Goal: Find specific page/section: Find specific page/section

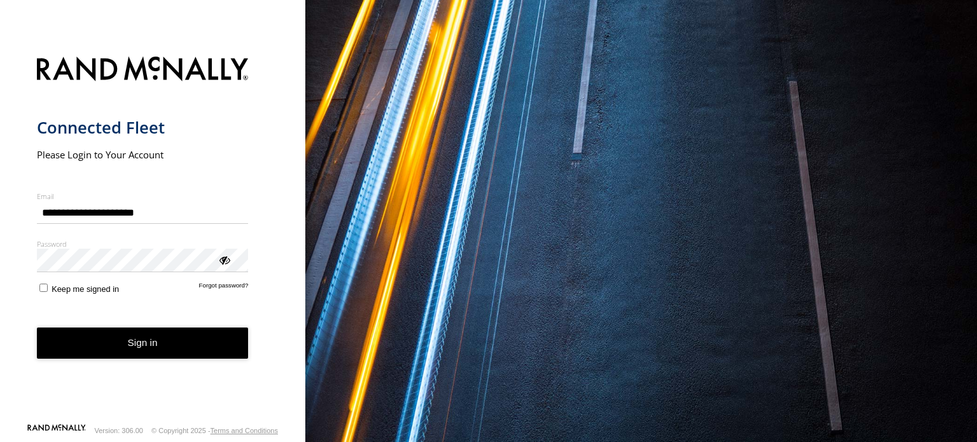
click at [145, 345] on button "Sign in" at bounding box center [143, 343] width 212 height 31
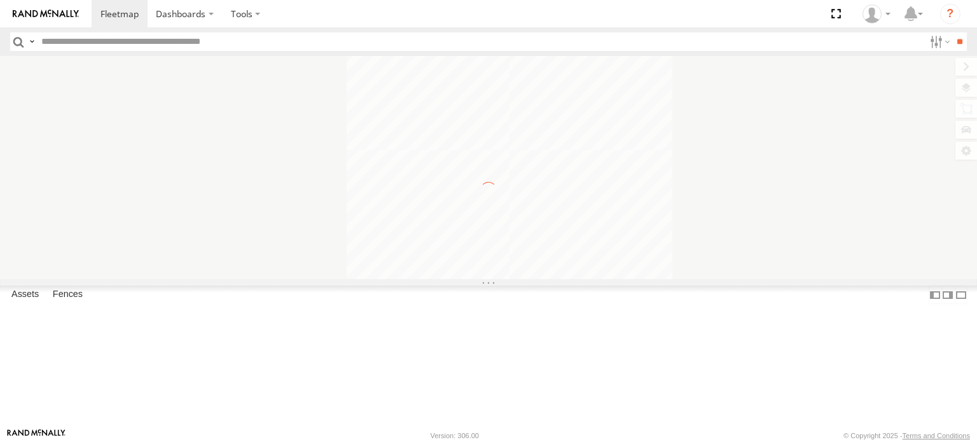
click at [105, 41] on input "text" at bounding box center [480, 41] width 888 height 18
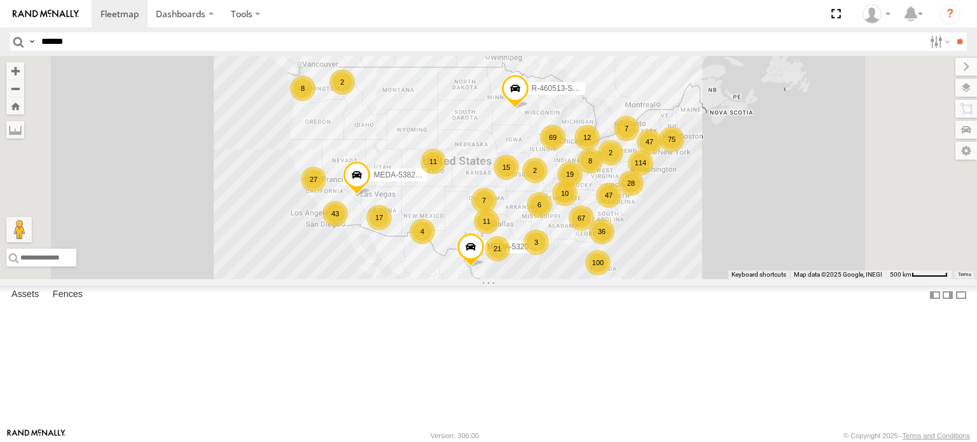
click at [952, 32] on input "**" at bounding box center [959, 41] width 15 height 18
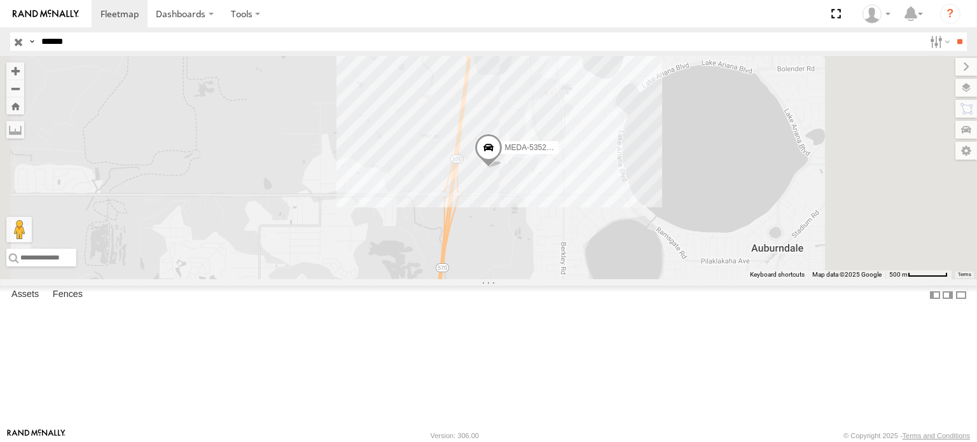
click at [0, 0] on div "MEDA-535221-Swing" at bounding box center [0, 0] width 0 height 0
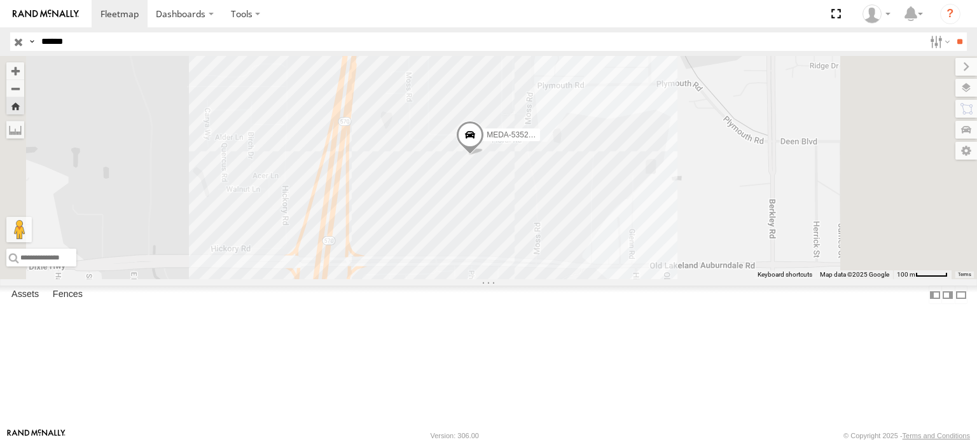
drag, startPoint x: 90, startPoint y: 42, endPoint x: 0, endPoint y: 102, distance: 108.3
click at [0, 96] on body "Dashboards ?" at bounding box center [488, 221] width 977 height 442
type input "******"
click at [952, 32] on input "**" at bounding box center [959, 41] width 15 height 18
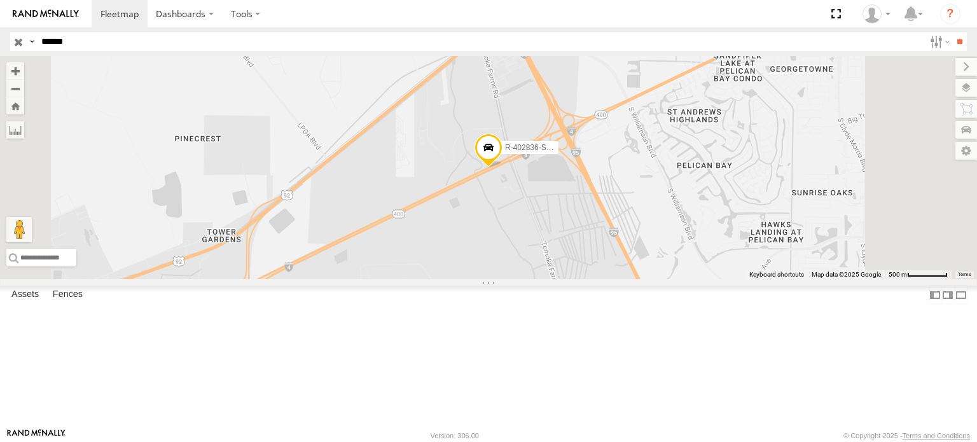
click at [0, 0] on div "R-402836-Swing" at bounding box center [0, 0] width 0 height 0
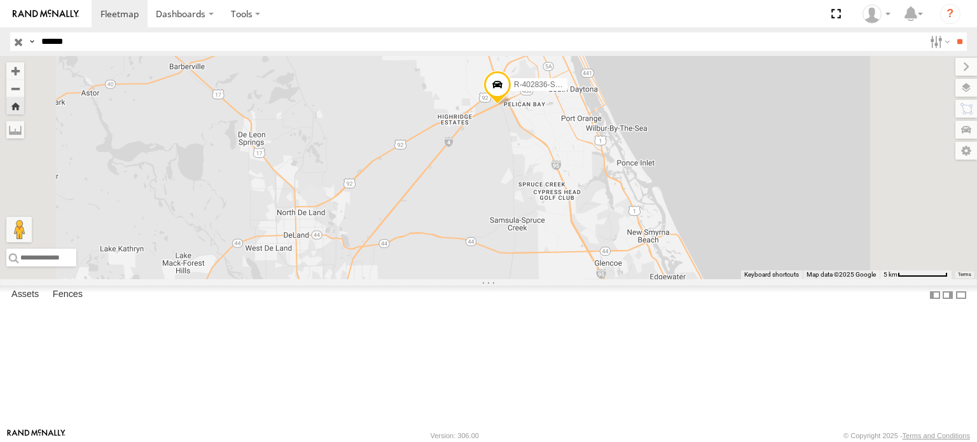
click at [511, 104] on span at bounding box center [497, 87] width 28 height 34
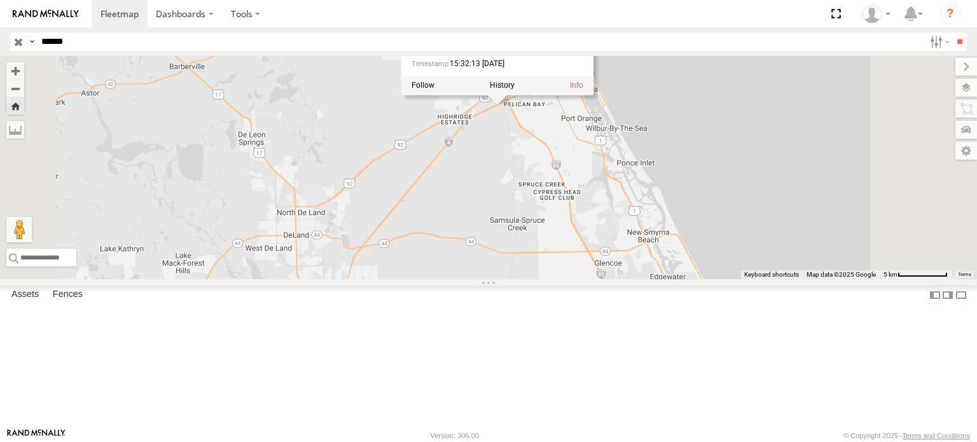
click at [653, 279] on div "R-402836-Swing R-402836-Swing B-28 I-4 [GEOGRAPHIC_DATA] 29.15117 , -81.08597 […" at bounding box center [488, 167] width 977 height 223
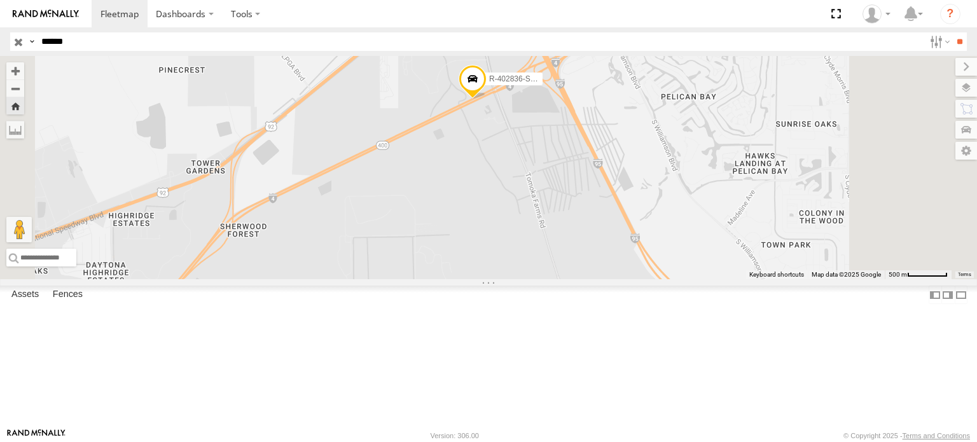
drag, startPoint x: 662, startPoint y: 140, endPoint x: 628, endPoint y: 256, distance: 121.2
click at [630, 258] on div "R-402836-Swing" at bounding box center [488, 167] width 977 height 223
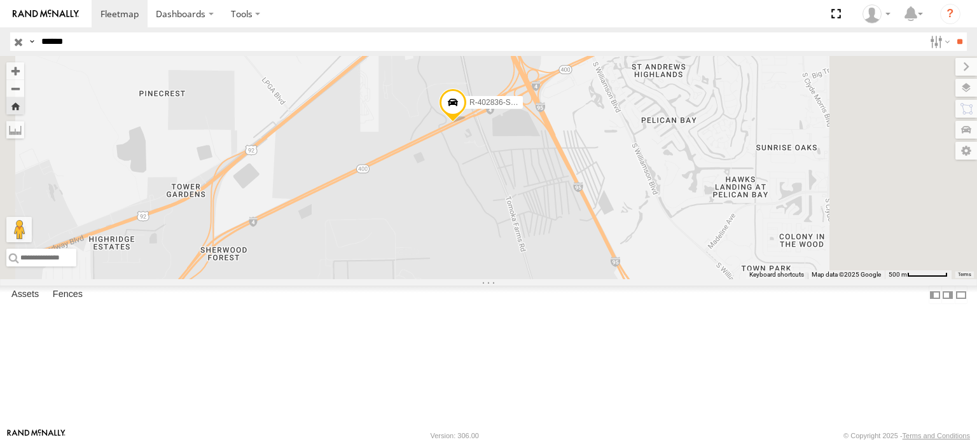
drag, startPoint x: 88, startPoint y: 43, endPoint x: 8, endPoint y: 89, distance: 93.2
click at [0, 73] on body "Dashboards ?" at bounding box center [488, 221] width 977 height 442
click at [952, 32] on input "**" at bounding box center [959, 41] width 15 height 18
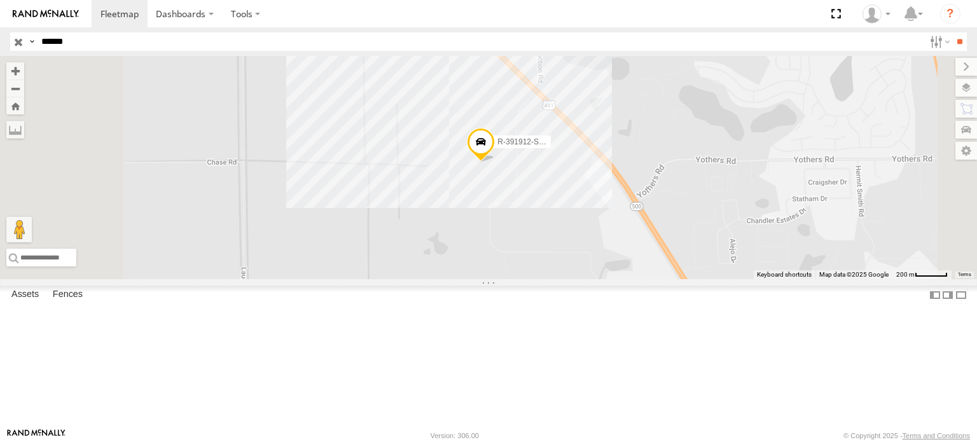
drag, startPoint x: 87, startPoint y: 41, endPoint x: 0, endPoint y: 48, distance: 86.7
click at [0, 45] on header "Search Query Asset ID Asset Label Registration Manufacturer Model VIN Job ID" at bounding box center [488, 41] width 977 height 29
click at [952, 32] on input "**" at bounding box center [959, 41] width 15 height 18
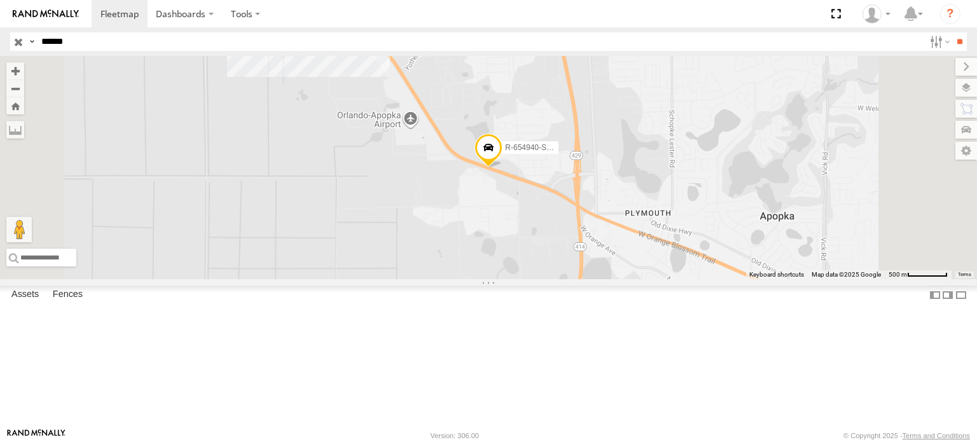
drag, startPoint x: 87, startPoint y: 38, endPoint x: 0, endPoint y: 48, distance: 87.2
click at [0, 48] on header "Search Query Asset ID Asset Label Registration Manufacturer Model VIN Job ID" at bounding box center [488, 41] width 977 height 29
click at [952, 32] on input "**" at bounding box center [959, 41] width 15 height 18
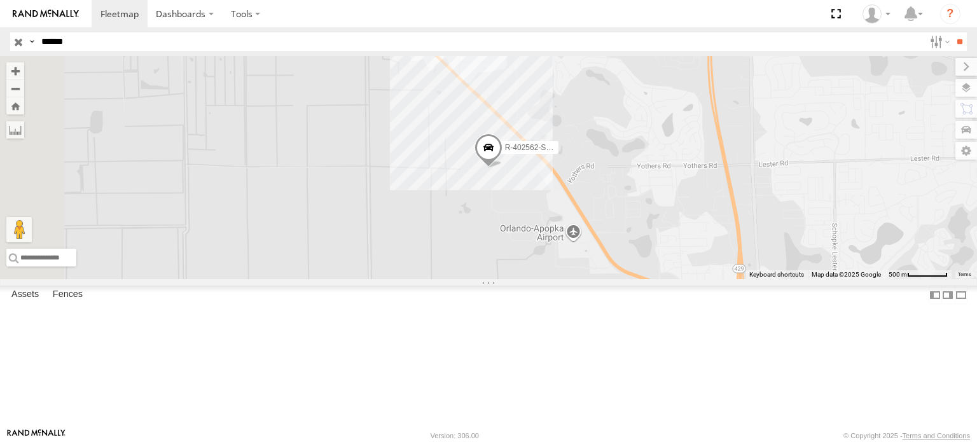
drag, startPoint x: 82, startPoint y: 40, endPoint x: 0, endPoint y: 59, distance: 84.1
click at [0, 57] on body "Dashboards ?" at bounding box center [488, 221] width 977 height 442
click at [952, 32] on input "**" at bounding box center [959, 41] width 15 height 18
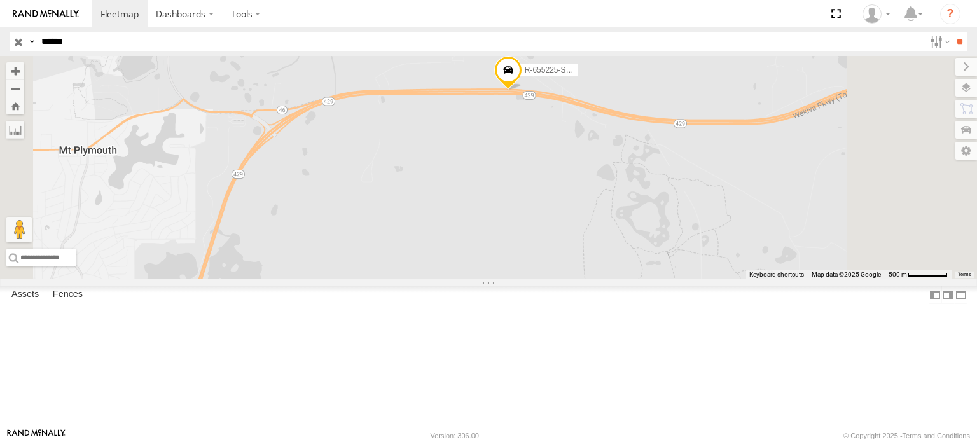
drag, startPoint x: 555, startPoint y: 200, endPoint x: 555, endPoint y: 256, distance: 56.6
click at [555, 256] on div "R-655225-Swing" at bounding box center [488, 167] width 977 height 223
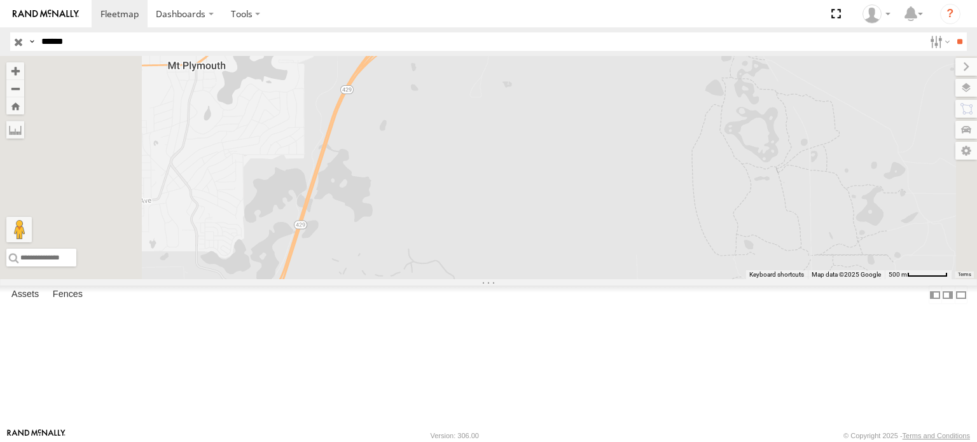
drag, startPoint x: 504, startPoint y: 300, endPoint x: 603, endPoint y: 211, distance: 133.3
click at [599, 218] on div "R-655225-Swing" at bounding box center [488, 167] width 977 height 223
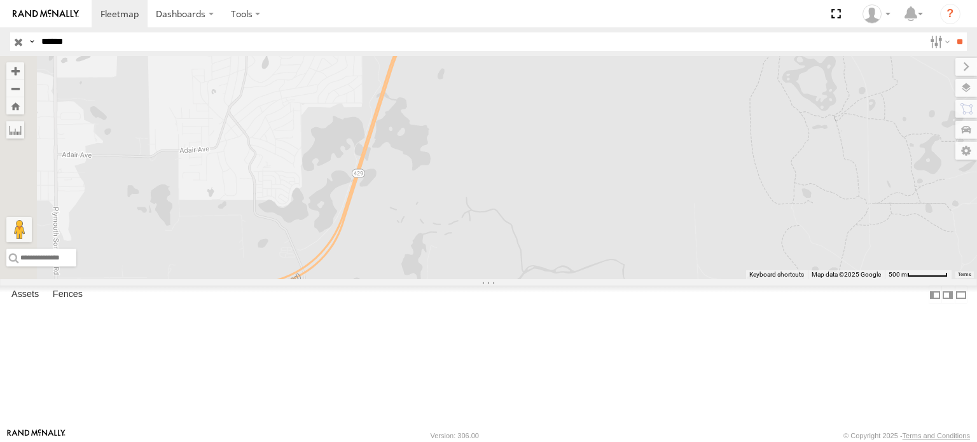
drag, startPoint x: 536, startPoint y: 352, endPoint x: 508, endPoint y: 420, distance: 74.4
click at [508, 279] on div "R-655225-Swing" at bounding box center [488, 167] width 977 height 223
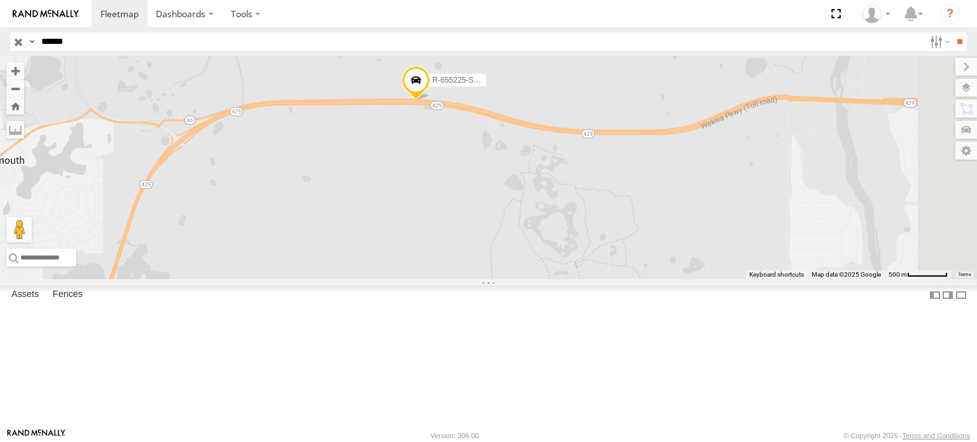
drag, startPoint x: 717, startPoint y: 223, endPoint x: 537, endPoint y: 258, distance: 183.5
click at [537, 258] on div "R-655225-Swing" at bounding box center [488, 167] width 977 height 223
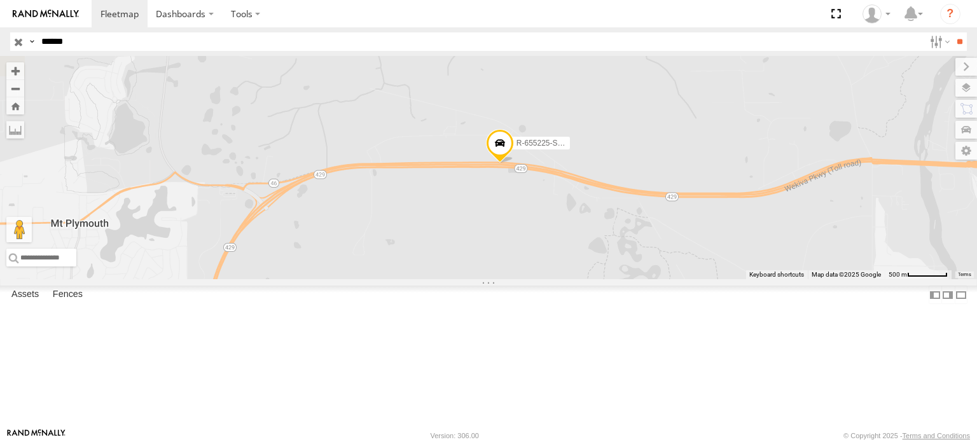
drag, startPoint x: 721, startPoint y: 260, endPoint x: 832, endPoint y: 318, distance: 125.5
click at [817, 279] on div "R-655225-Swing" at bounding box center [488, 167] width 977 height 223
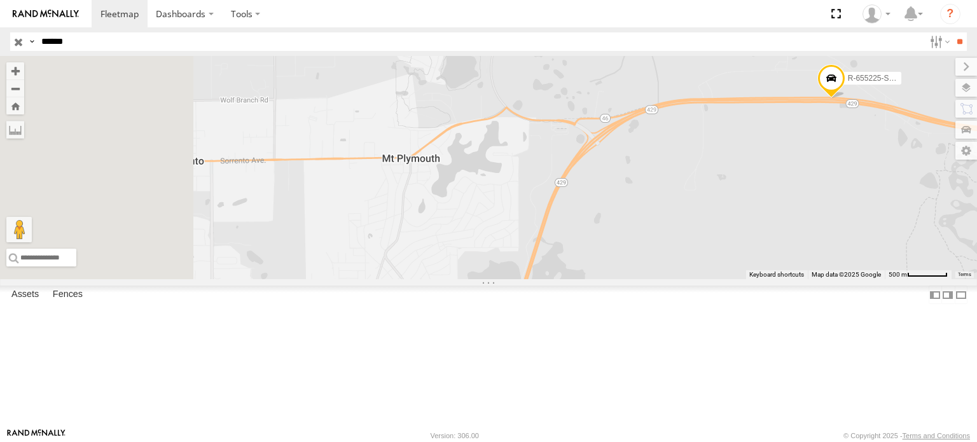
drag, startPoint x: 567, startPoint y: 287, endPoint x: 876, endPoint y: 218, distance: 316.1
click at [876, 218] on div "R-655225-Swing" at bounding box center [488, 167] width 977 height 223
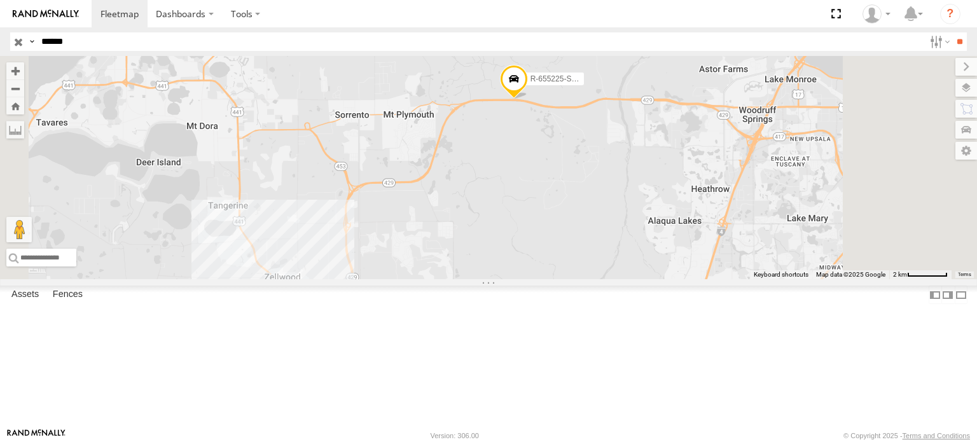
drag, startPoint x: 551, startPoint y: 345, endPoint x: 550, endPoint y: 261, distance: 84.6
click at [550, 261] on div "R-655225-Swing" at bounding box center [488, 167] width 977 height 223
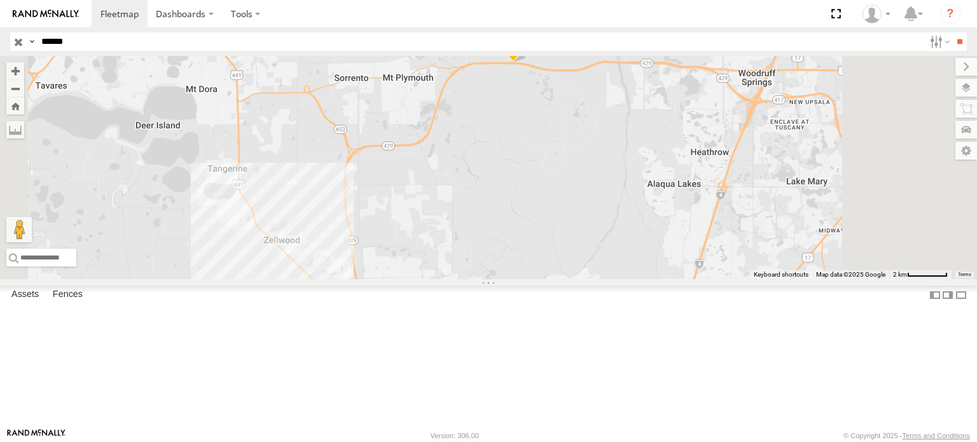
drag, startPoint x: 522, startPoint y: 326, endPoint x: 516, endPoint y: 249, distance: 77.1
click at [518, 251] on div "R-655225-Swing" at bounding box center [488, 167] width 977 height 223
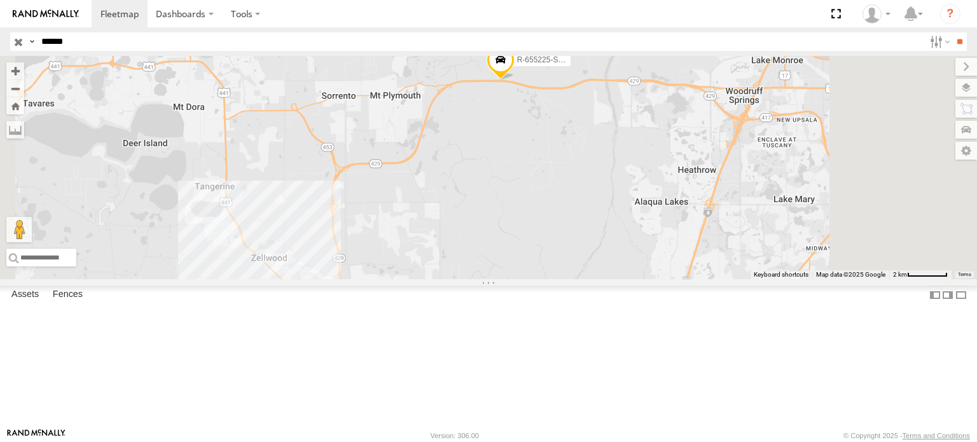
drag, startPoint x: 558, startPoint y: 222, endPoint x: 554, endPoint y: 381, distance: 159.1
click at [554, 279] on div "R-655225-Swing" at bounding box center [488, 167] width 977 height 223
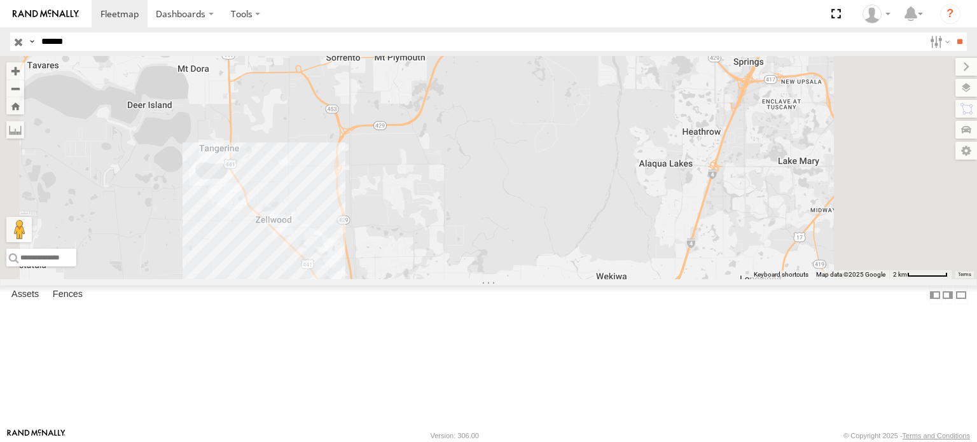
drag, startPoint x: 596, startPoint y: 258, endPoint x: 600, endPoint y: 226, distance: 32.7
click at [600, 226] on div "R-655225-Swing" at bounding box center [488, 167] width 977 height 223
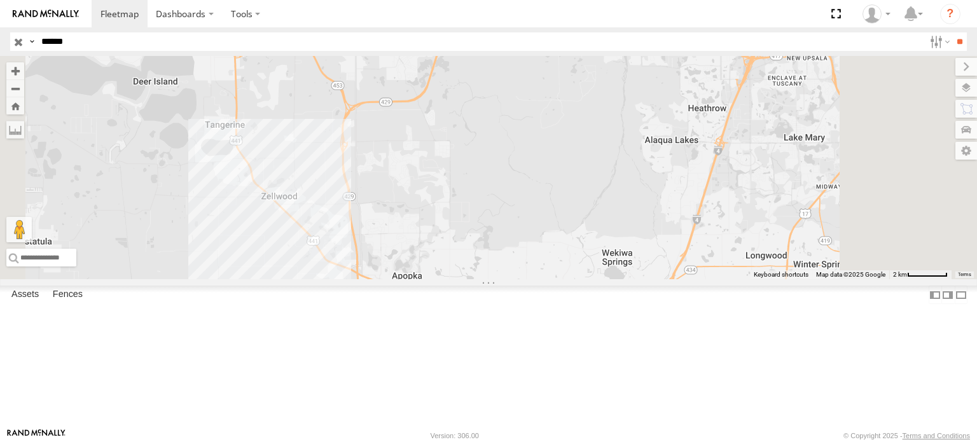
drag, startPoint x: 529, startPoint y: 289, endPoint x: 534, endPoint y: 264, distance: 25.9
click at [534, 264] on div "R-655225-Swing" at bounding box center [488, 167] width 977 height 223
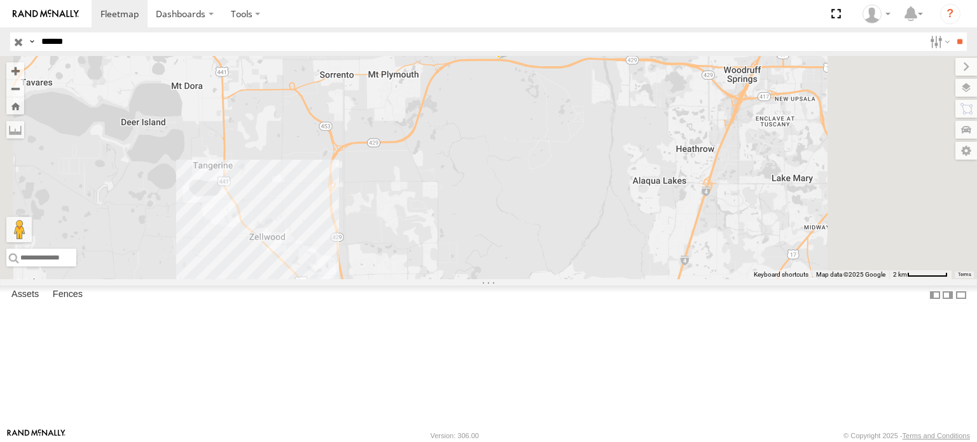
drag, startPoint x: 542, startPoint y: 251, endPoint x: 529, endPoint y: 314, distance: 63.8
click at [529, 279] on div "R-655225-Swing" at bounding box center [488, 167] width 977 height 223
click at [513, 59] on span at bounding box center [499, 42] width 28 height 34
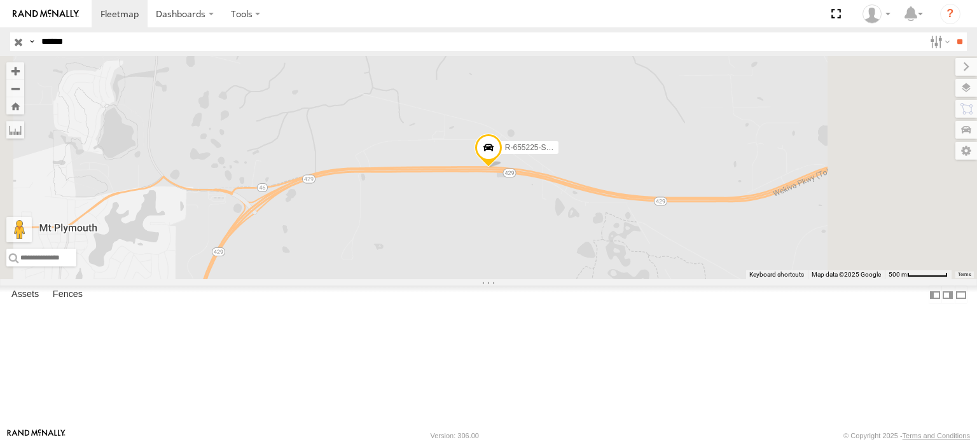
drag, startPoint x: 88, startPoint y: 45, endPoint x: 0, endPoint y: 105, distance: 106.6
click at [0, 71] on body "Dashboards ?" at bounding box center [488, 221] width 977 height 442
type input "******"
click at [952, 32] on input "**" at bounding box center [959, 41] width 15 height 18
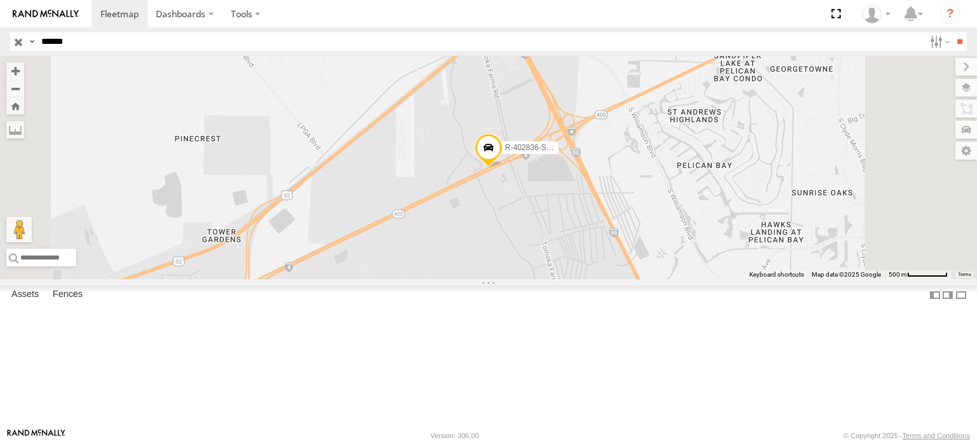
click at [0, 0] on div "R-402836-Swing" at bounding box center [0, 0] width 0 height 0
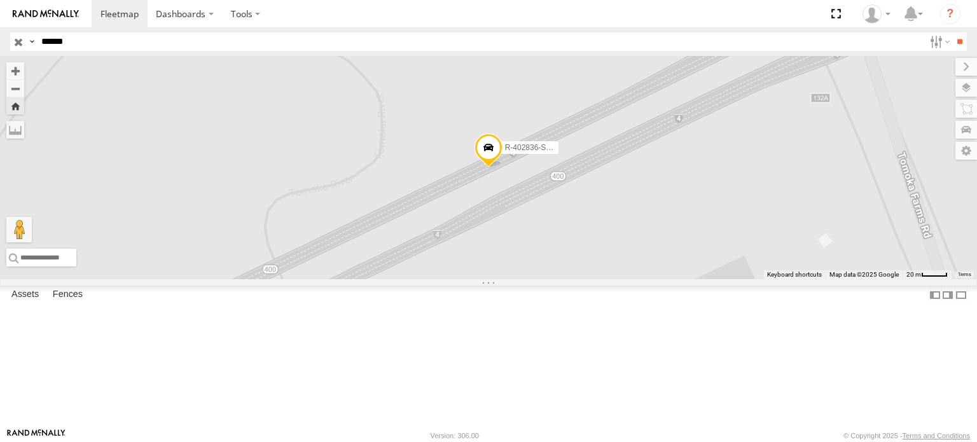
click at [503, 167] on span at bounding box center [489, 150] width 28 height 34
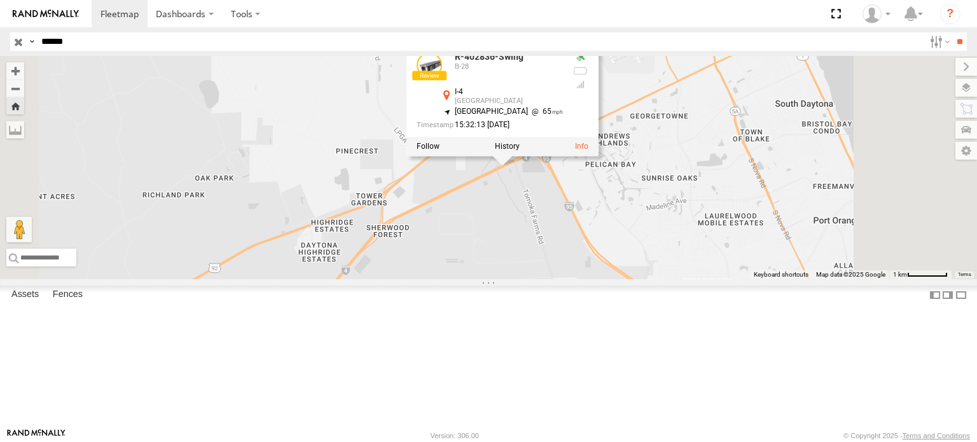
click at [483, 101] on div "R-402836-Swing R-402836-Swing B-28 I-4 [GEOGRAPHIC_DATA] 29.15117 , -81.08597 […" at bounding box center [488, 167] width 977 height 223
